Goal: Transaction & Acquisition: Download file/media

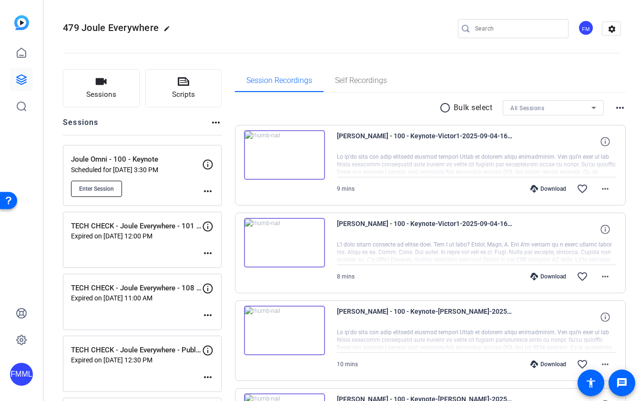
click at [95, 194] on button "Enter Session" at bounding box center [96, 189] width 51 height 16
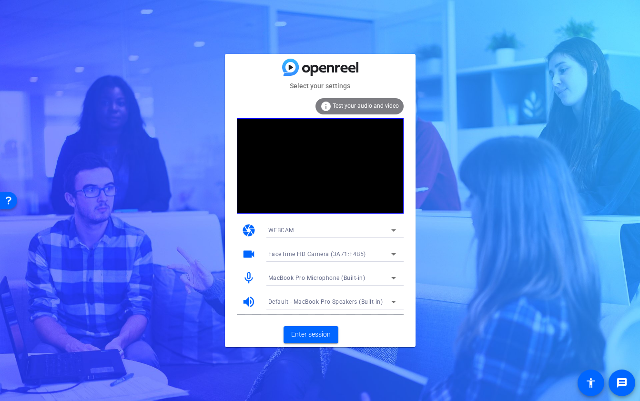
click at [464, 158] on div "Select your settings info Test your audio and video camera WEBCAM videocam Face…" at bounding box center [320, 200] width 640 height 401
click at [320, 335] on span "Enter session" at bounding box center [311, 334] width 40 height 10
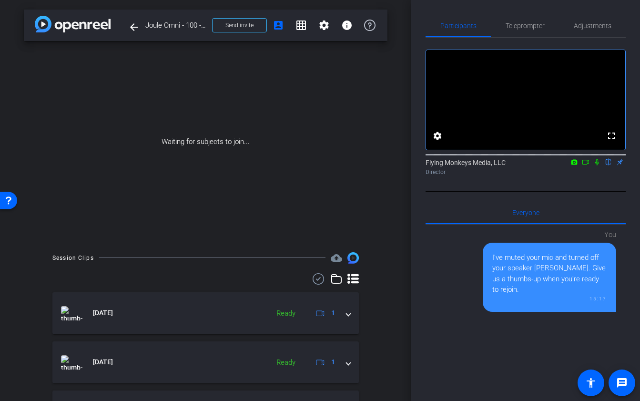
click at [586, 165] on icon at bounding box center [586, 162] width 8 height 7
click at [609, 165] on icon at bounding box center [609, 162] width 8 height 7
click at [596, 165] on icon at bounding box center [598, 162] width 8 height 7
click at [595, 165] on icon at bounding box center [598, 162] width 8 height 7
click at [250, 24] on span "Send invite" at bounding box center [240, 25] width 28 height 8
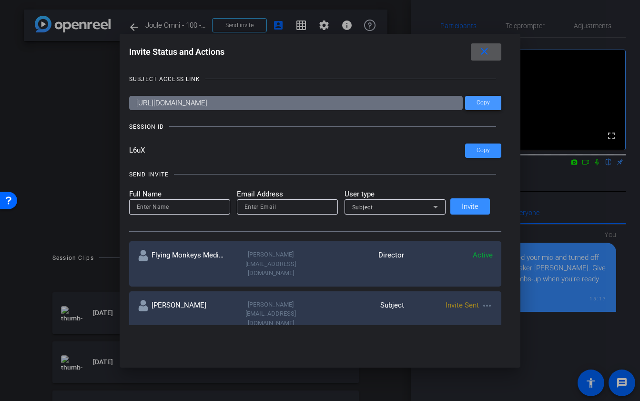
click at [482, 102] on span "Copy" at bounding box center [483, 102] width 13 height 7
drag, startPoint x: 160, startPoint y: 150, endPoint x: 131, endPoint y: 150, distance: 29.1
click at [131, 150] on div "Invite Status and Actions close SUBJECT ACCESS LINK [URL][DOMAIN_NAME] Copy SES…" at bounding box center [320, 184] width 401 height 301
click at [479, 50] on mat-icon "close" at bounding box center [485, 52] width 12 height 12
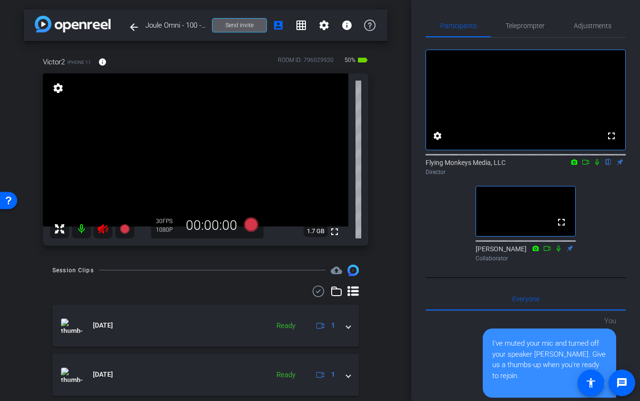
click at [405, 203] on div "arrow_back Joule Omni - 100 - Keynote Back to project Send invite account_box g…" at bounding box center [205, 200] width 411 height 401
click at [99, 233] on icon at bounding box center [102, 228] width 11 height 11
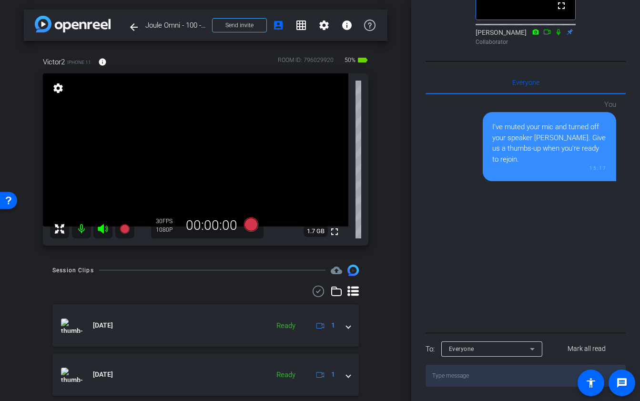
click at [468, 374] on textarea at bounding box center [526, 376] width 200 height 22
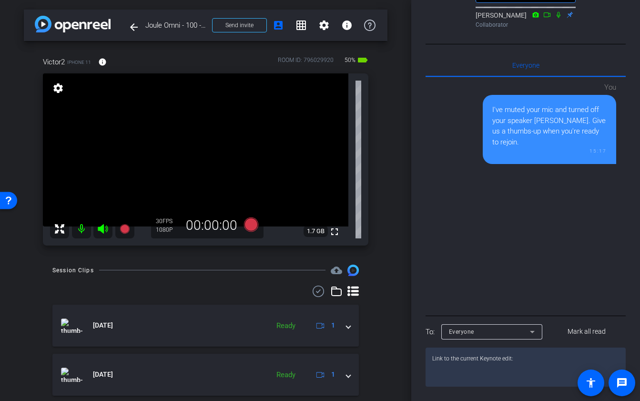
paste textarea "[URL][DOMAIN_NAME]"
type textarea "Link to the current Keynote edit: [URL][DOMAIN_NAME]"
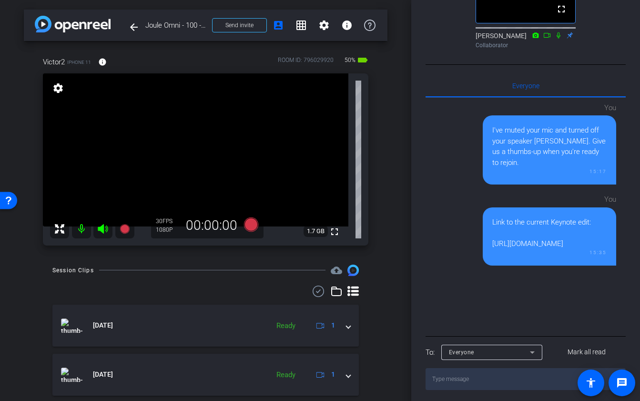
scroll to position [0, 0]
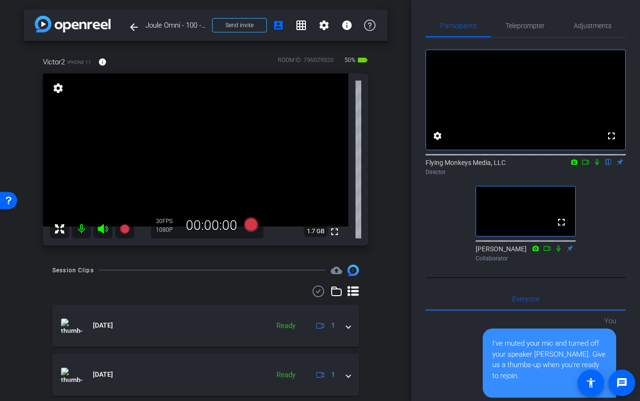
click at [5, 122] on div "arrow_back Joule Omni - 100 - Keynote Back to project Send invite account_box g…" at bounding box center [205, 200] width 411 height 401
click at [602, 24] on span "Adjustments" at bounding box center [593, 25] width 38 height 7
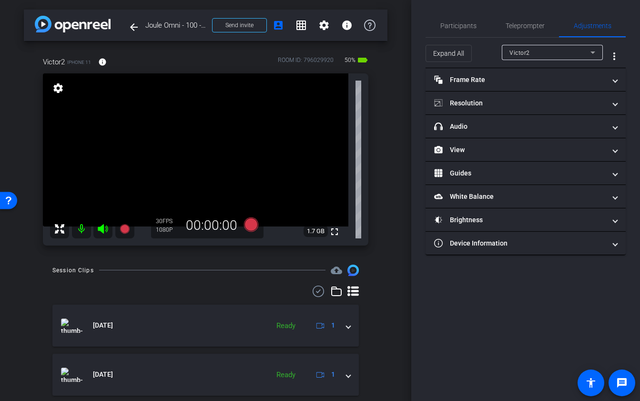
click at [392, 195] on div "arrow_back Joule Omni - 100 - Keynote Back to project Send invite account_box g…" at bounding box center [205, 200] width 411 height 401
click at [447, 28] on span "Participants" at bounding box center [459, 25] width 36 height 7
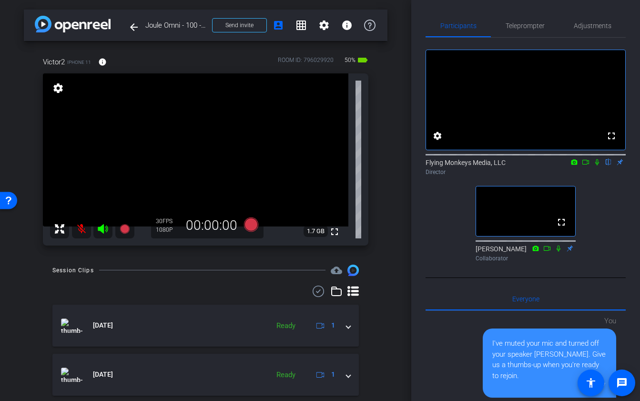
click at [103, 227] on icon at bounding box center [103, 229] width 10 height 10
click at [422, 209] on div "Participants Teleprompter Adjustments fullscreen settings Flying Monkeys Media,…" at bounding box center [525, 200] width 229 height 401
click at [98, 226] on icon at bounding box center [102, 228] width 11 height 11
click at [82, 223] on mat-icon at bounding box center [81, 228] width 19 height 19
click at [388, 163] on div "arrow_back Joule Omni - 100 - Keynote Back to project Send invite account_box g…" at bounding box center [205, 200] width 411 height 401
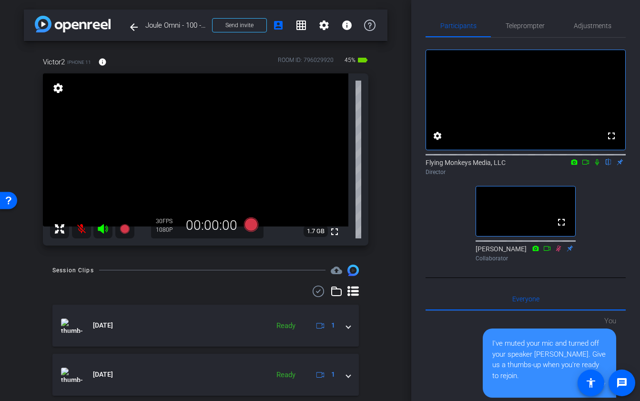
click at [102, 229] on icon at bounding box center [103, 229] width 10 height 10
click at [403, 106] on div "arrow_back Joule Omni - 100 - Keynote Back to project Send invite account_box g…" at bounding box center [205, 200] width 411 height 401
click at [405, 232] on div "arrow_back Joule Omni - 100 - Keynote Back to project Send invite account_box g…" at bounding box center [205, 200] width 411 height 401
click at [100, 229] on icon at bounding box center [103, 229] width 10 height 10
click at [108, 227] on icon at bounding box center [102, 228] width 11 height 11
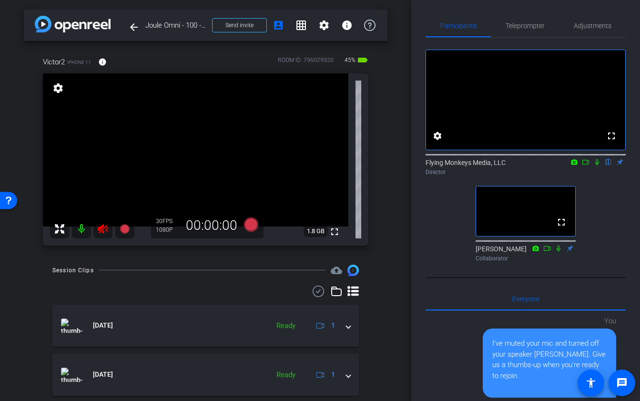
click at [100, 226] on icon at bounding box center [103, 229] width 10 height 10
click at [249, 225] on icon at bounding box center [251, 224] width 14 height 14
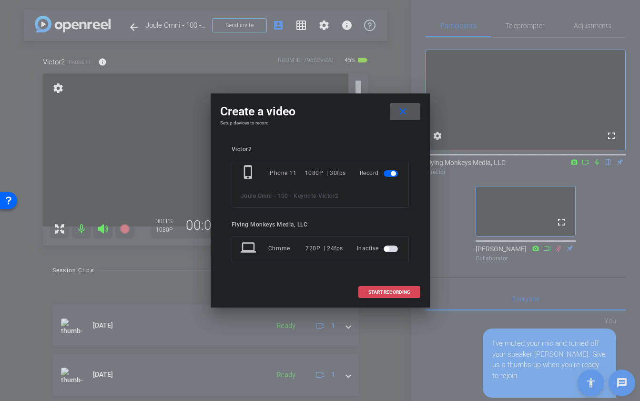
click at [393, 291] on span "START RECORDING" at bounding box center [390, 292] width 42 height 5
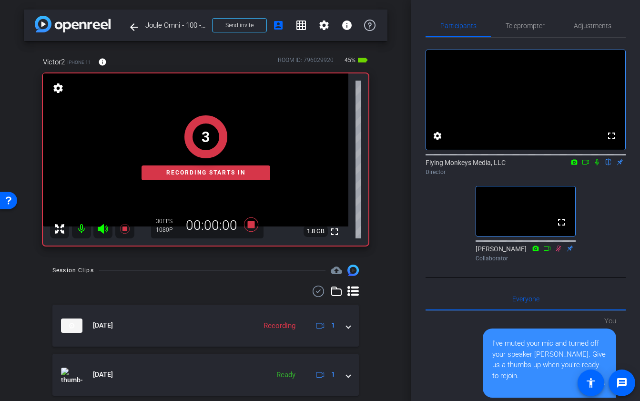
click at [599, 165] on icon at bounding box center [598, 162] width 8 height 7
click at [586, 165] on icon at bounding box center [586, 162] width 8 height 7
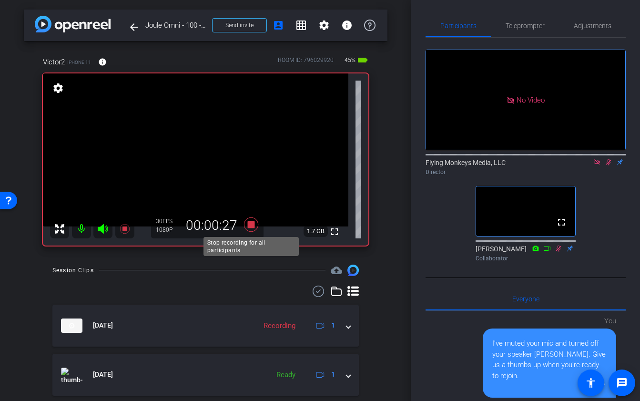
click at [252, 228] on icon at bounding box center [251, 224] width 23 height 17
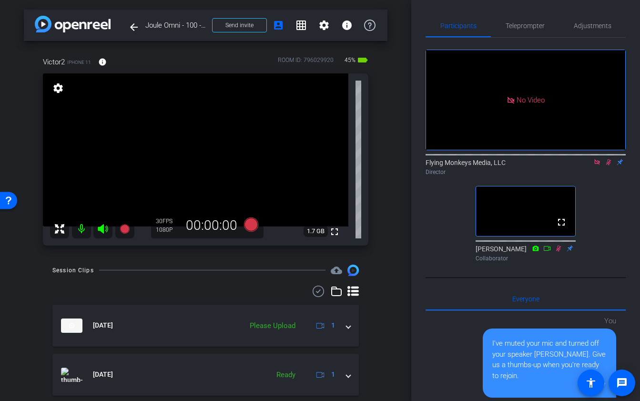
click at [605, 165] on icon at bounding box center [609, 162] width 8 height 7
click at [595, 165] on icon at bounding box center [598, 162] width 8 height 7
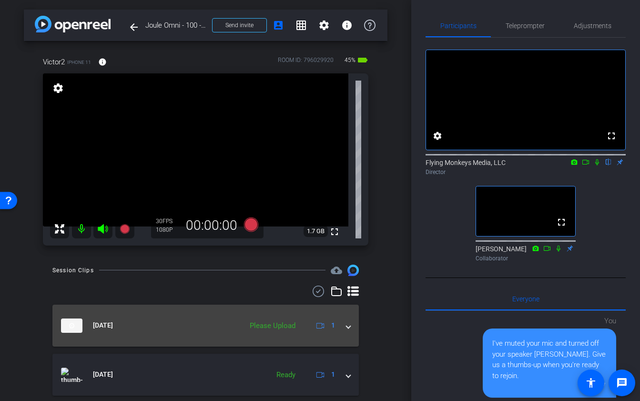
click at [348, 329] on span at bounding box center [349, 325] width 4 height 10
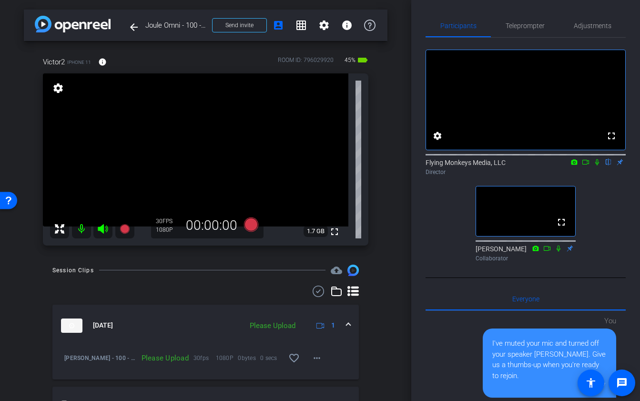
click at [283, 330] on div "Please Upload" at bounding box center [272, 325] width 55 height 11
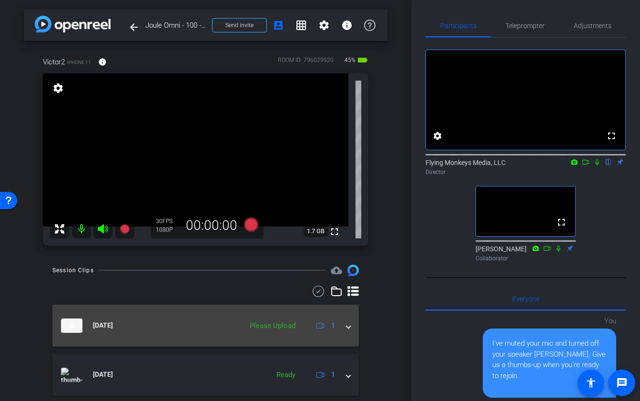
click at [357, 326] on mat-expansion-panel-header "[DATE] Please Upload 1" at bounding box center [205, 326] width 307 height 42
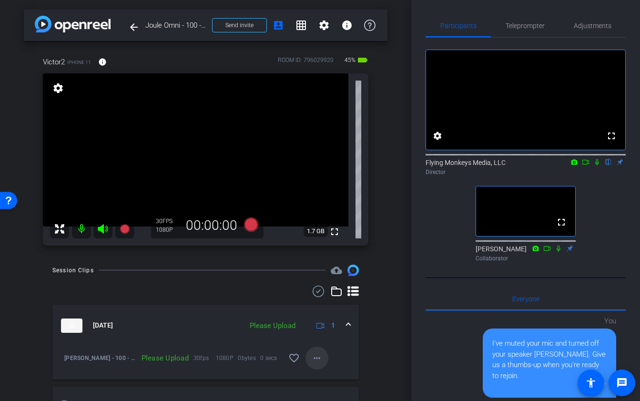
click at [315, 363] on mat-icon "more_horiz" at bounding box center [316, 357] width 11 height 11
click at [329, 311] on span "Upload" at bounding box center [332, 314] width 38 height 11
click at [250, 225] on icon at bounding box center [251, 224] width 14 height 14
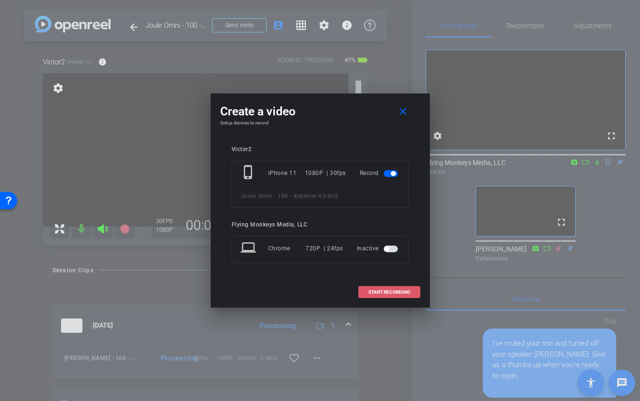
click at [376, 290] on span "START RECORDING" at bounding box center [390, 292] width 42 height 5
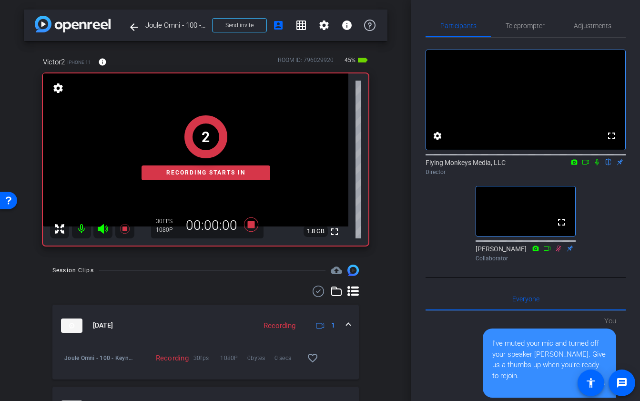
click at [597, 165] on icon at bounding box center [598, 162] width 8 height 7
click at [590, 166] on mat-icon at bounding box center [585, 162] width 11 height 9
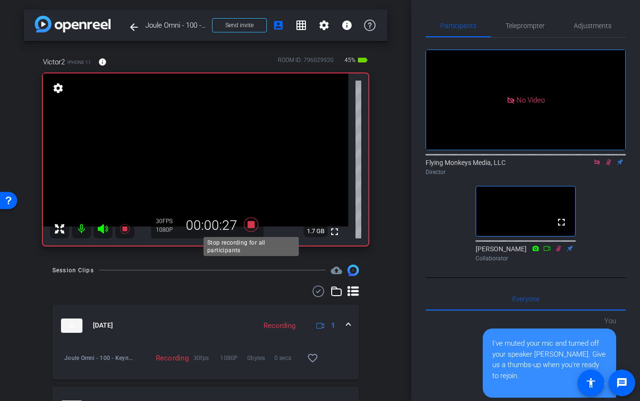
click at [250, 224] on icon at bounding box center [251, 224] width 14 height 14
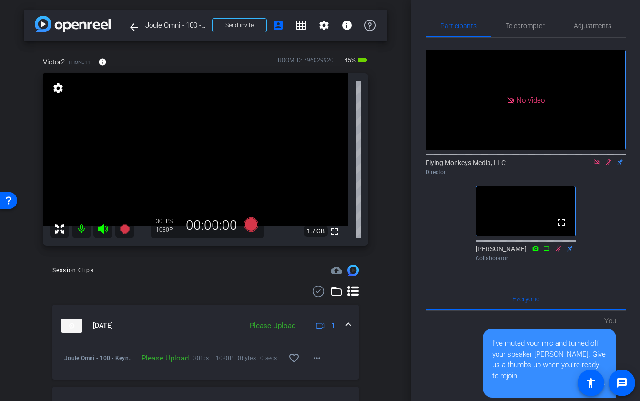
click at [597, 165] on icon at bounding box center [598, 162] width 8 height 7
click at [600, 165] on icon at bounding box center [598, 162] width 8 height 7
click at [353, 323] on mat-expansion-panel-header "[DATE] Please Upload 1" at bounding box center [205, 326] width 307 height 42
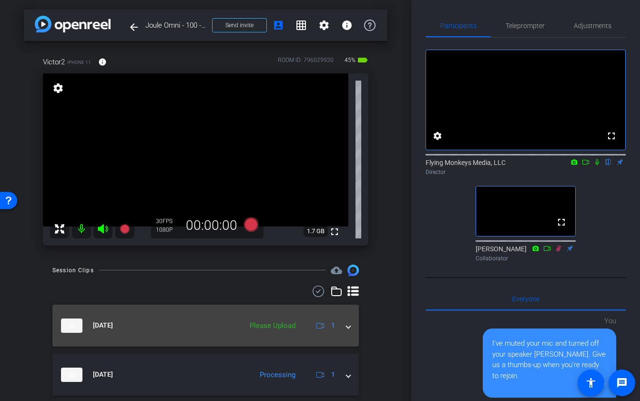
click at [347, 328] on span at bounding box center [349, 325] width 4 height 10
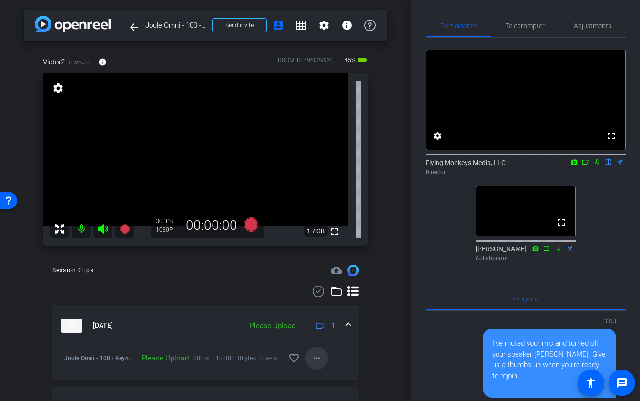
click at [311, 361] on button "more_horiz" at bounding box center [317, 358] width 23 height 23
click at [325, 314] on span "Upload" at bounding box center [332, 314] width 38 height 11
click at [389, 302] on div "arrow_back Joule Omni - 100 - Keynote Back to project Send invite account_box g…" at bounding box center [205, 200] width 411 height 401
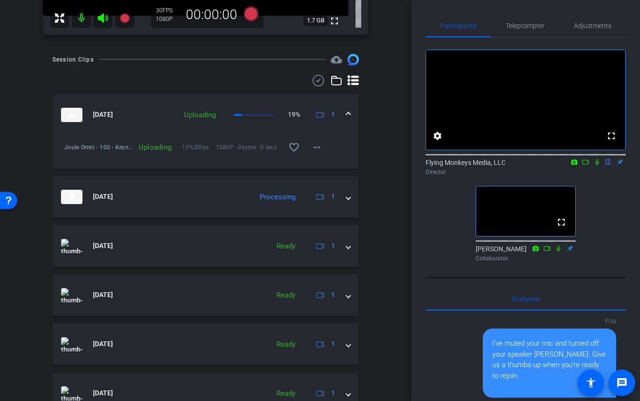
scroll to position [210, 0]
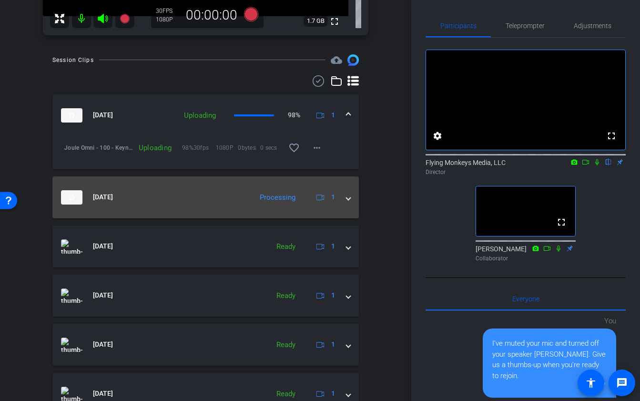
click at [349, 195] on span at bounding box center [349, 197] width 4 height 10
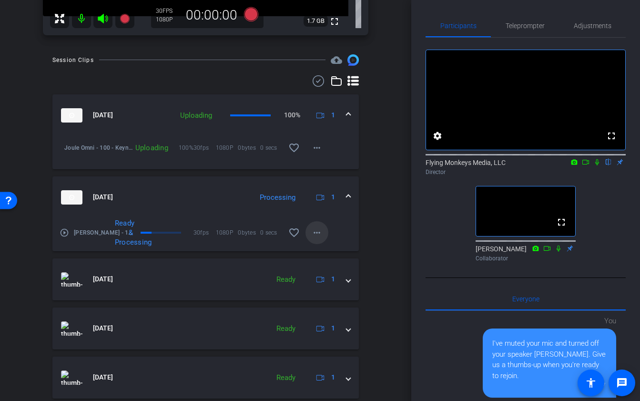
click at [315, 235] on mat-icon "more_horiz" at bounding box center [316, 232] width 11 height 11
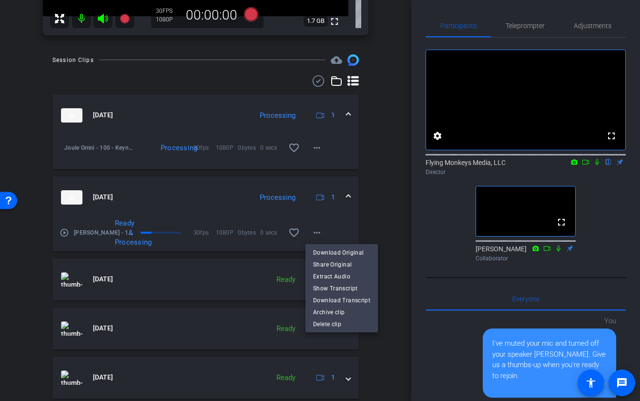
click at [380, 188] on div at bounding box center [320, 200] width 640 height 401
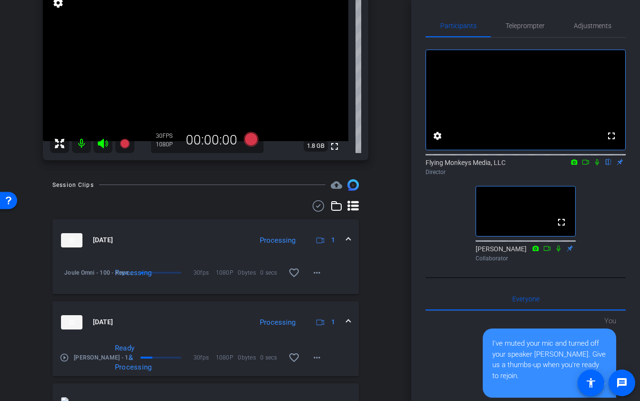
scroll to position [92, 0]
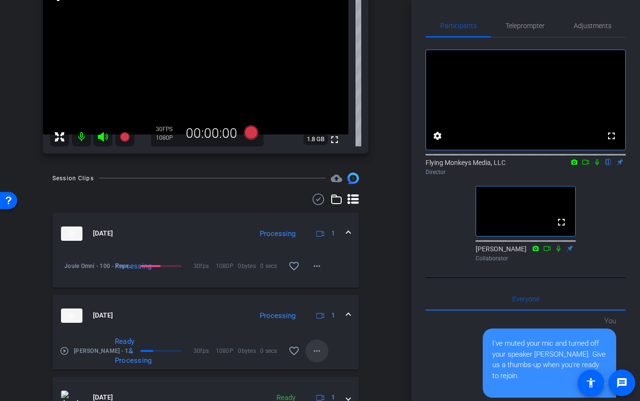
click at [313, 359] on span at bounding box center [317, 350] width 23 height 23
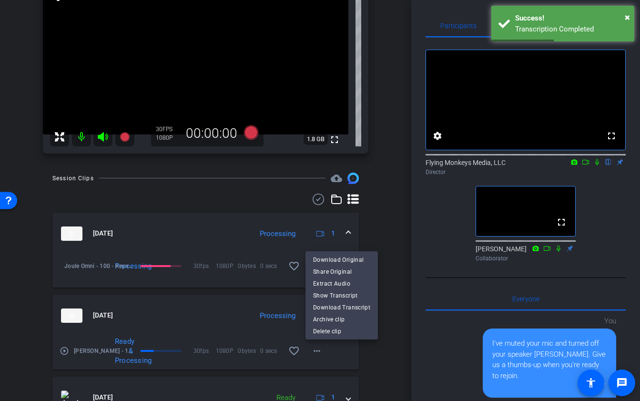
click at [399, 278] on div at bounding box center [320, 200] width 640 height 401
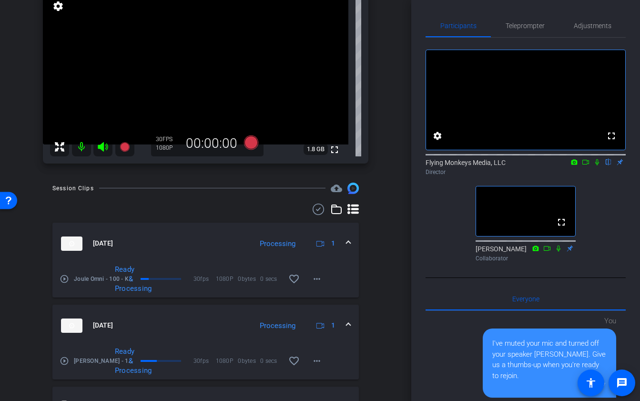
scroll to position [80, 0]
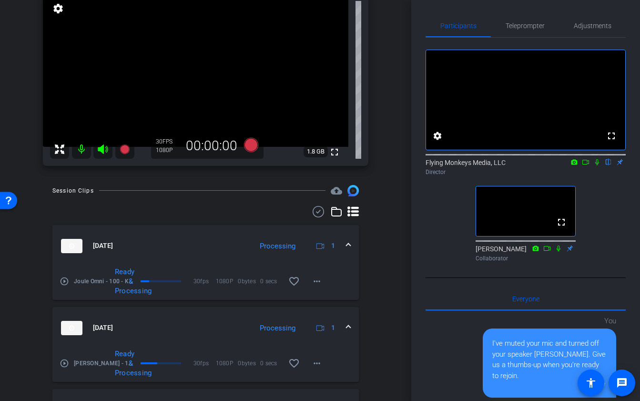
click at [392, 268] on div "arrow_back Joule Omni - 100 - Keynote Back to project Send invite account_box g…" at bounding box center [205, 120] width 411 height 401
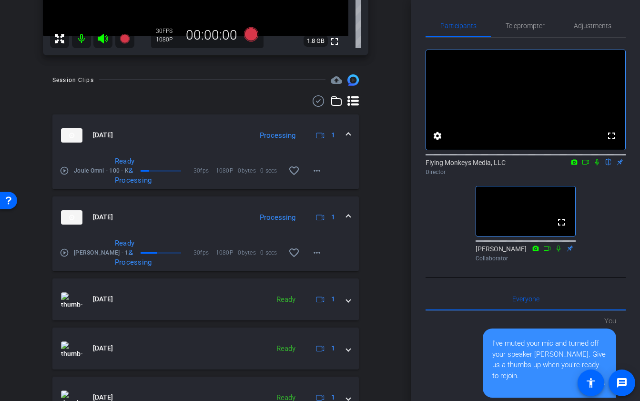
scroll to position [211, 0]
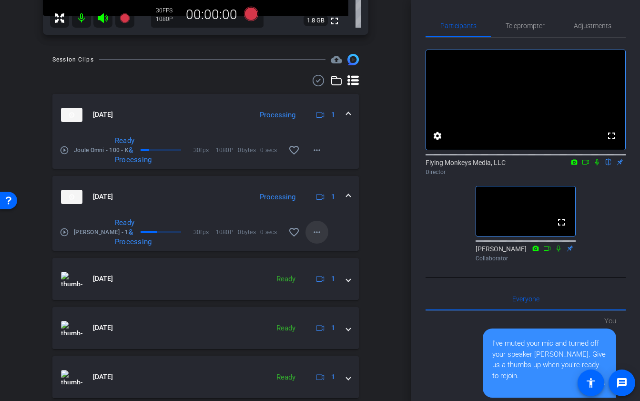
click at [318, 231] on mat-icon "more_horiz" at bounding box center [316, 231] width 11 height 11
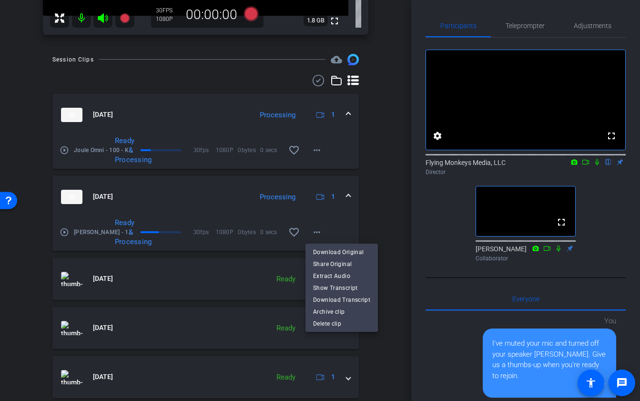
click at [384, 199] on div at bounding box center [320, 200] width 640 height 401
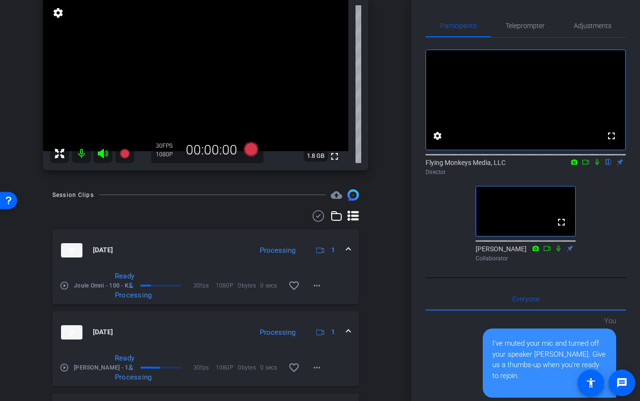
scroll to position [86, 0]
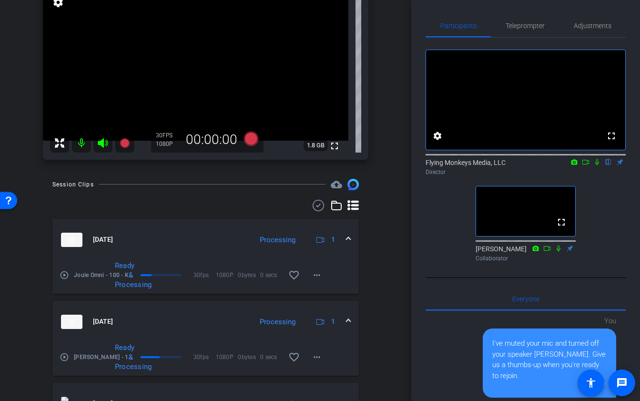
click at [396, 214] on div "arrow_back Joule Omni - 100 - Keynote Back to project Send invite account_box g…" at bounding box center [205, 114] width 411 height 401
click at [83, 144] on mat-icon at bounding box center [81, 143] width 19 height 19
click at [102, 144] on icon at bounding box center [103, 143] width 10 height 10
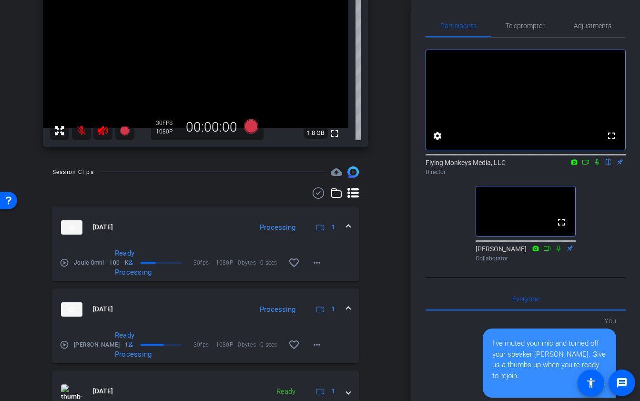
scroll to position [101, 0]
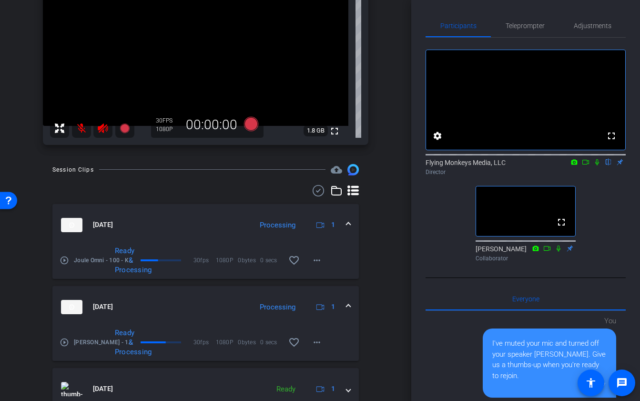
click at [396, 267] on div "arrow_back Joule Omni - 100 - Keynote Back to project Send invite account_box g…" at bounding box center [205, 99] width 411 height 401
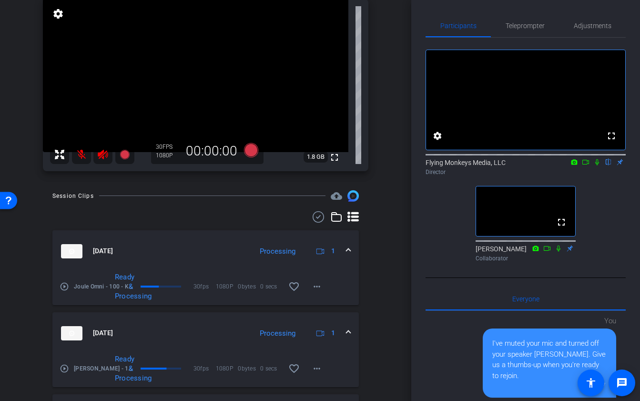
scroll to position [75, 0]
click at [400, 98] on div "arrow_back Joule Omni - 100 - Keynote Back to project Send invite account_box g…" at bounding box center [205, 125] width 411 height 401
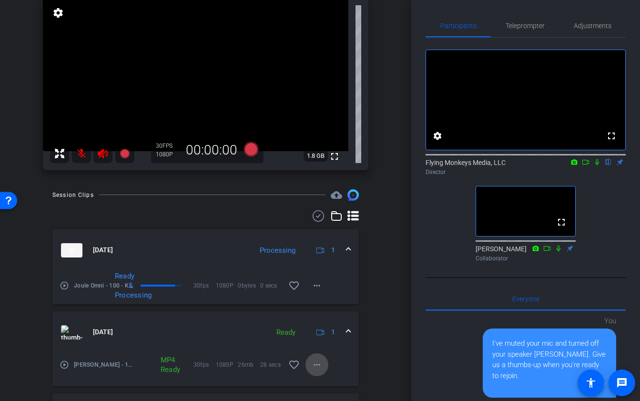
click at [317, 366] on mat-icon "more_horiz" at bounding box center [316, 364] width 11 height 11
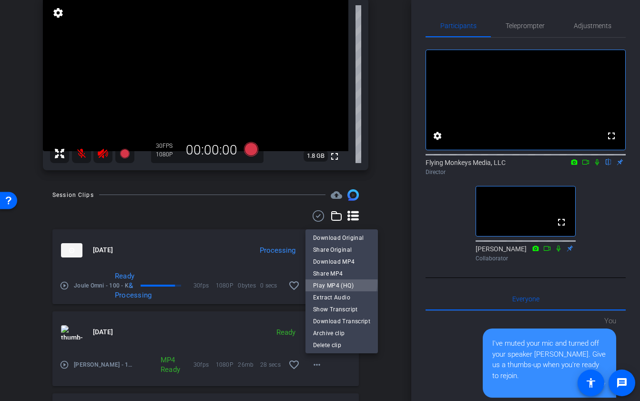
click at [325, 282] on span "Play MP4 (HQ)" at bounding box center [341, 285] width 57 height 11
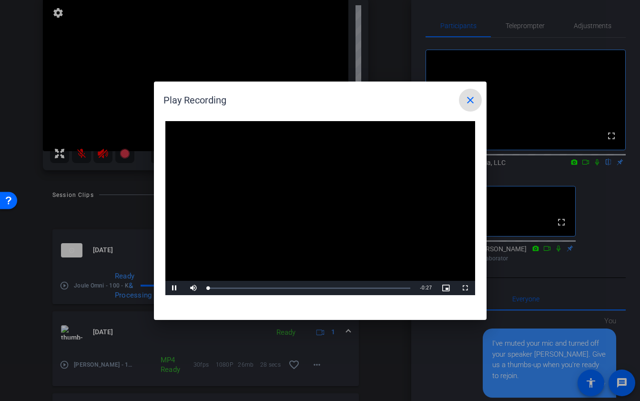
click at [304, 207] on video "Video Player" at bounding box center [320, 208] width 310 height 175
click at [172, 288] on span "Video Player" at bounding box center [174, 288] width 19 height 0
click at [472, 102] on mat-icon "close" at bounding box center [470, 99] width 11 height 11
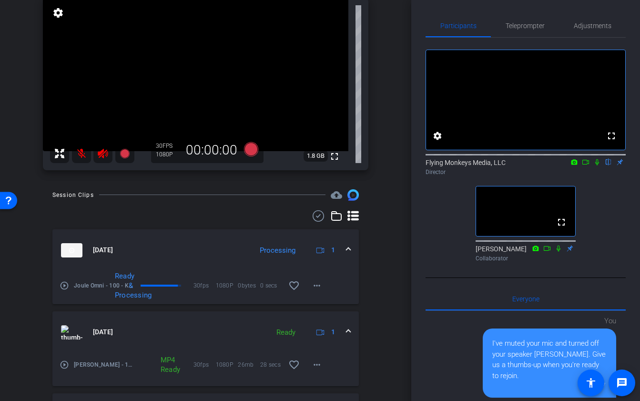
click at [87, 157] on mat-icon at bounding box center [81, 153] width 19 height 19
click at [101, 157] on icon at bounding box center [102, 153] width 11 height 11
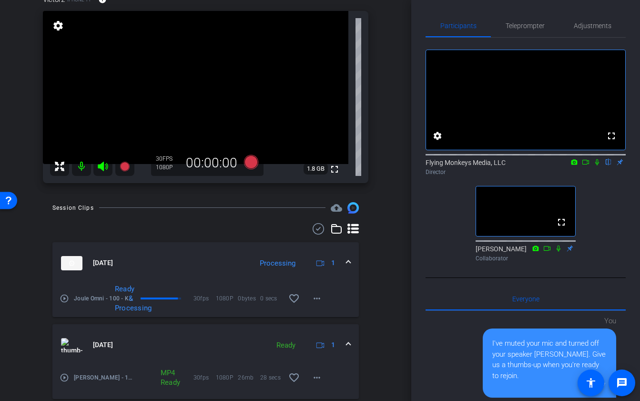
scroll to position [67, 0]
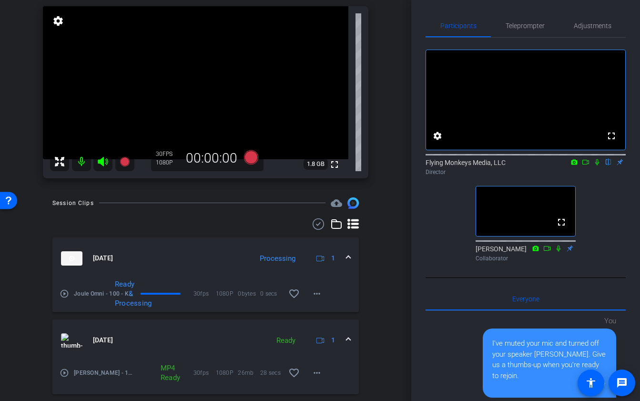
click at [400, 111] on div "arrow_back Joule Omni - 100 - Keynote Back to project Send invite account_box g…" at bounding box center [205, 133] width 411 height 401
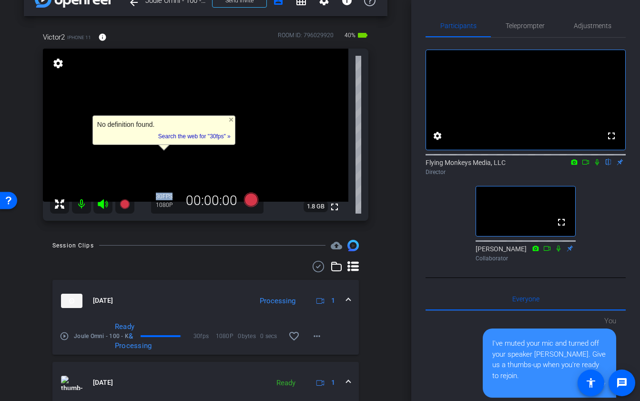
scroll to position [24, 0]
click at [395, 117] on div "arrow_back Joule Omni - 100 - Keynote Back to project Send invite account_box g…" at bounding box center [205, 176] width 411 height 401
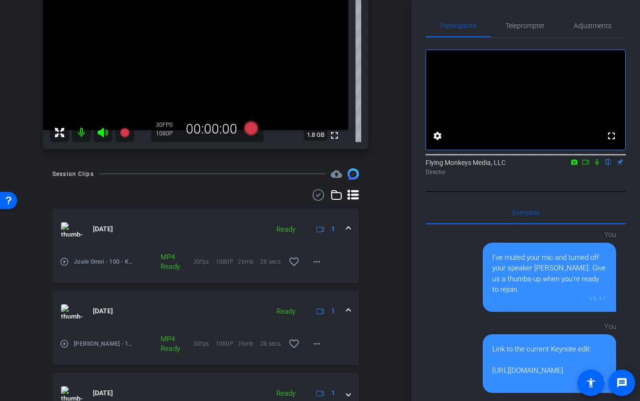
scroll to position [100, 0]
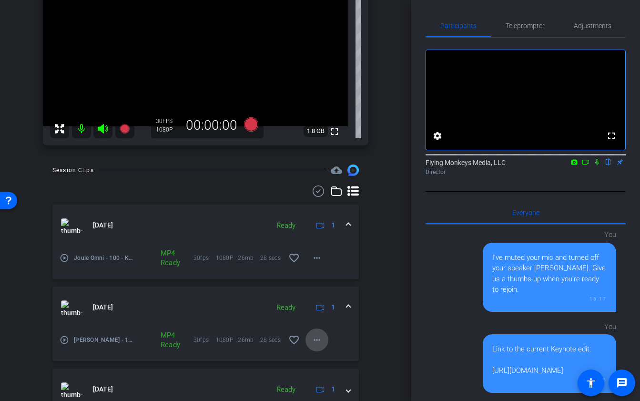
click at [316, 339] on mat-icon "more_horiz" at bounding box center [316, 339] width 11 height 11
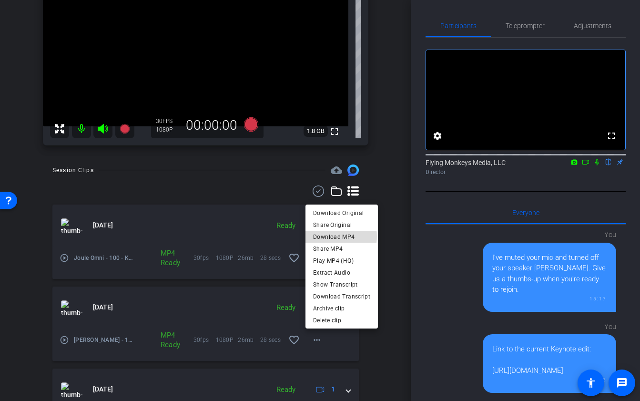
click at [337, 236] on span "Download MP4" at bounding box center [341, 236] width 57 height 11
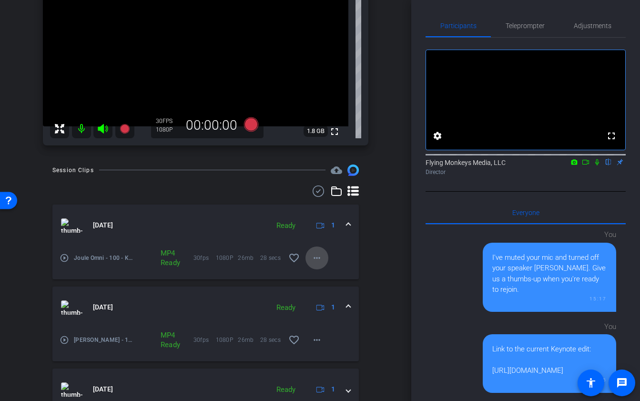
click at [318, 259] on mat-icon "more_horiz" at bounding box center [316, 257] width 11 height 11
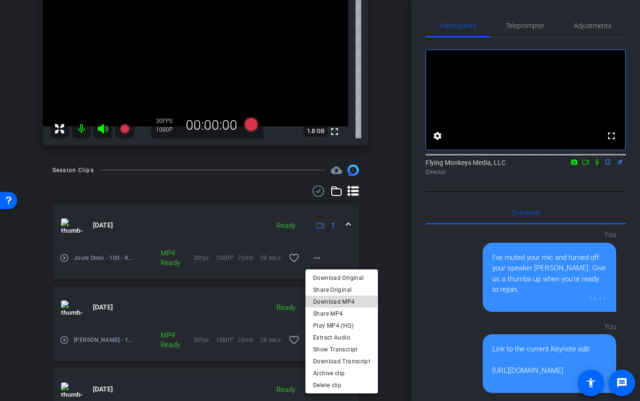
click at [333, 300] on span "Download MP4" at bounding box center [341, 301] width 57 height 11
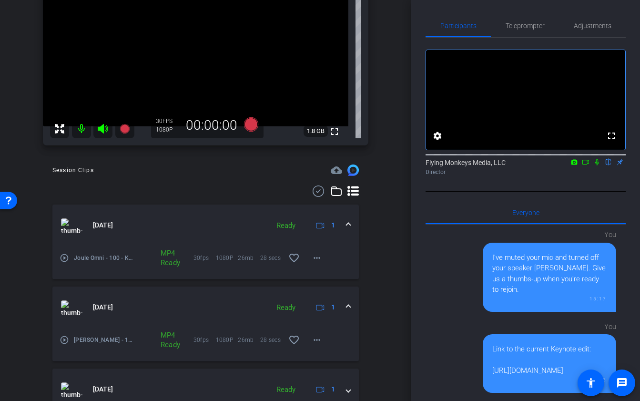
click at [586, 165] on icon at bounding box center [586, 162] width 8 height 7
click at [606, 165] on icon at bounding box center [609, 162] width 8 height 7
click at [82, 133] on mat-icon at bounding box center [81, 128] width 19 height 19
click at [104, 130] on icon at bounding box center [103, 129] width 10 height 10
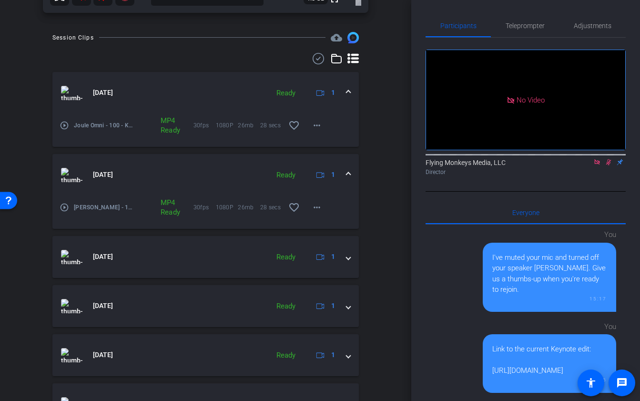
scroll to position [233, 0]
click at [386, 182] on div "Session Clips cloud_upload [DATE] Ready 1 play_circle_outline [PERSON_NAME] - 1…" at bounding box center [206, 318] width 364 height 575
